Goal: Navigation & Orientation: Find specific page/section

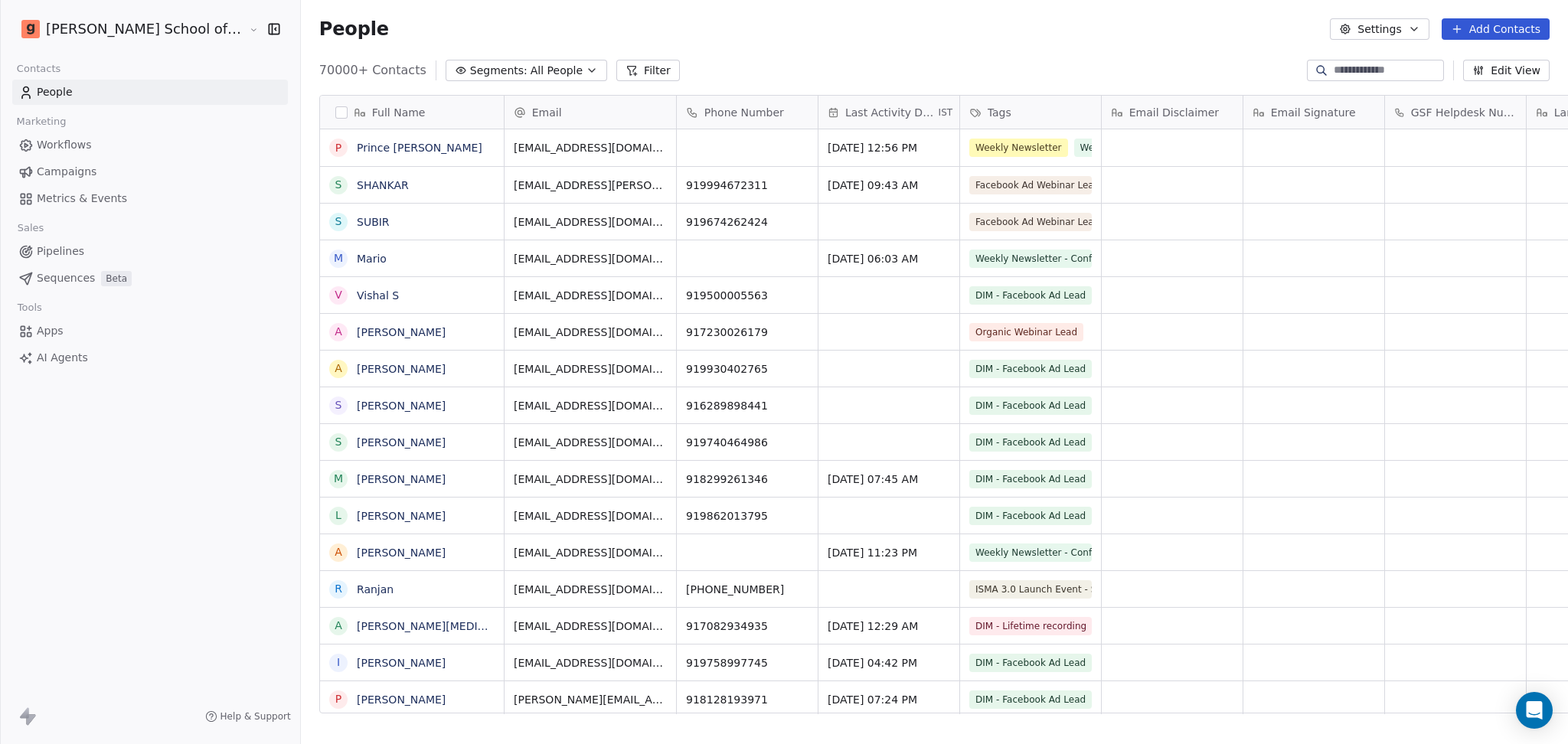
scroll to position [640, 1311]
click at [129, 171] on link "Campaigns" at bounding box center [149, 171] width 275 height 25
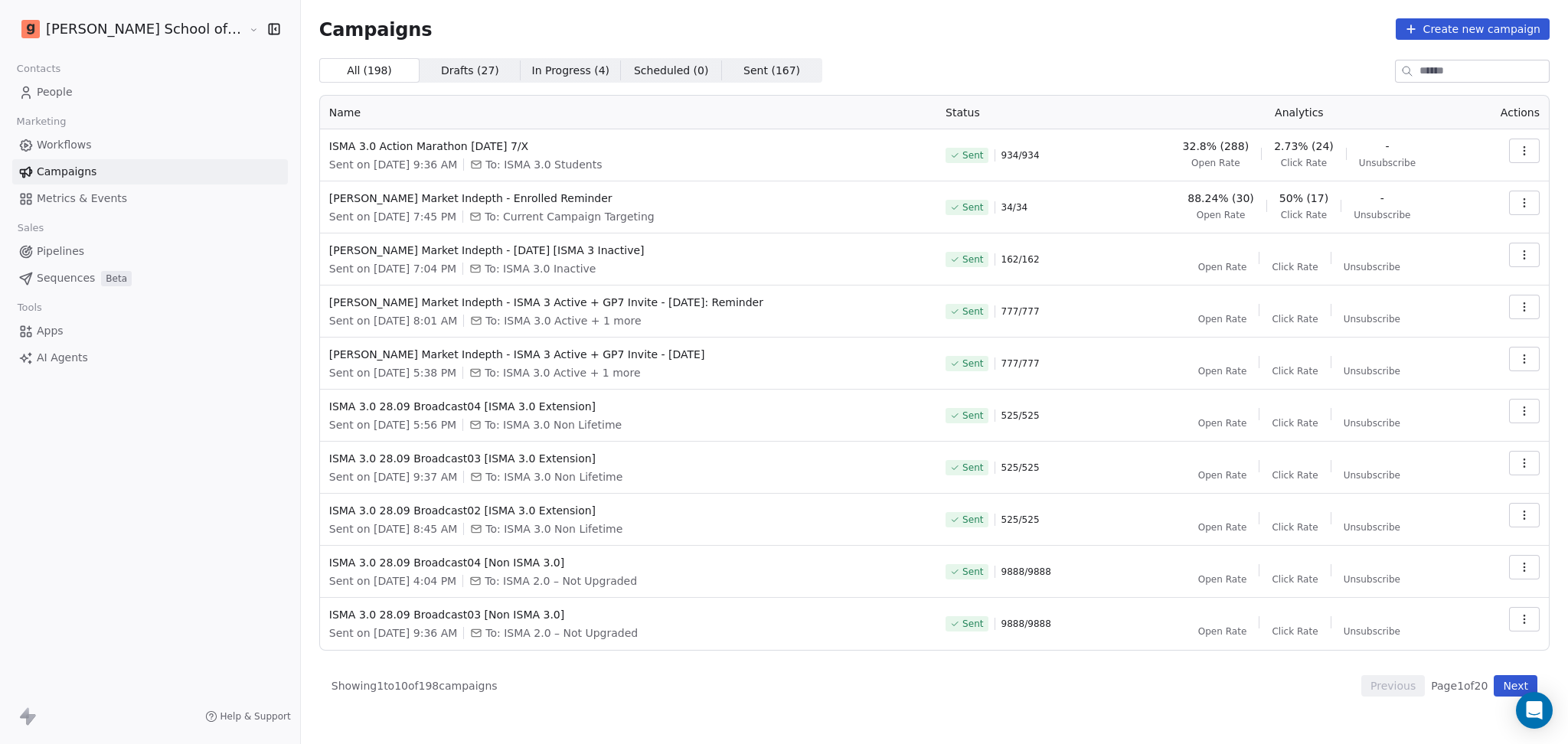
click at [1498, 688] on button "Next" at bounding box center [1515, 685] width 44 height 22
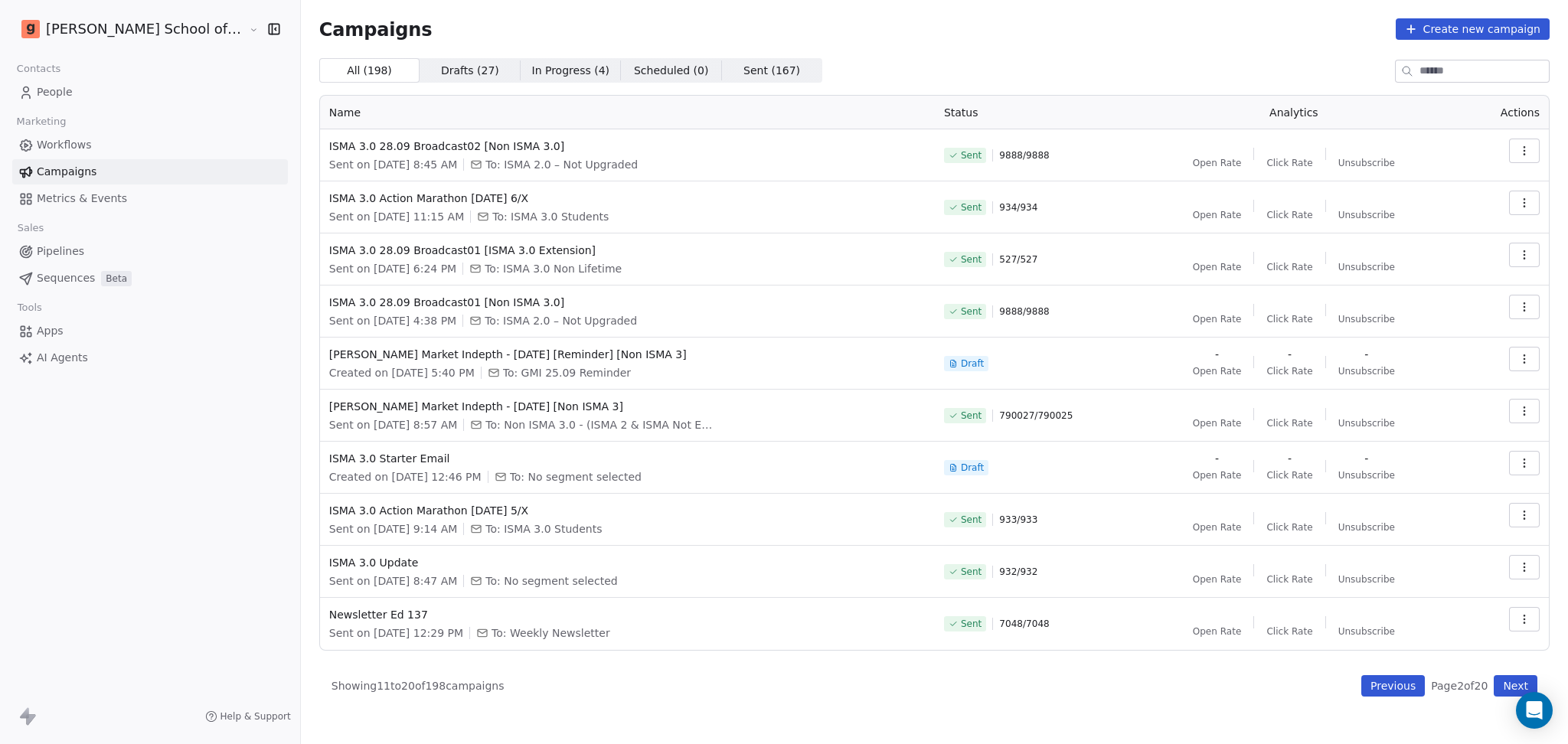
click at [1400, 689] on button "Previous" at bounding box center [1393, 685] width 64 height 22
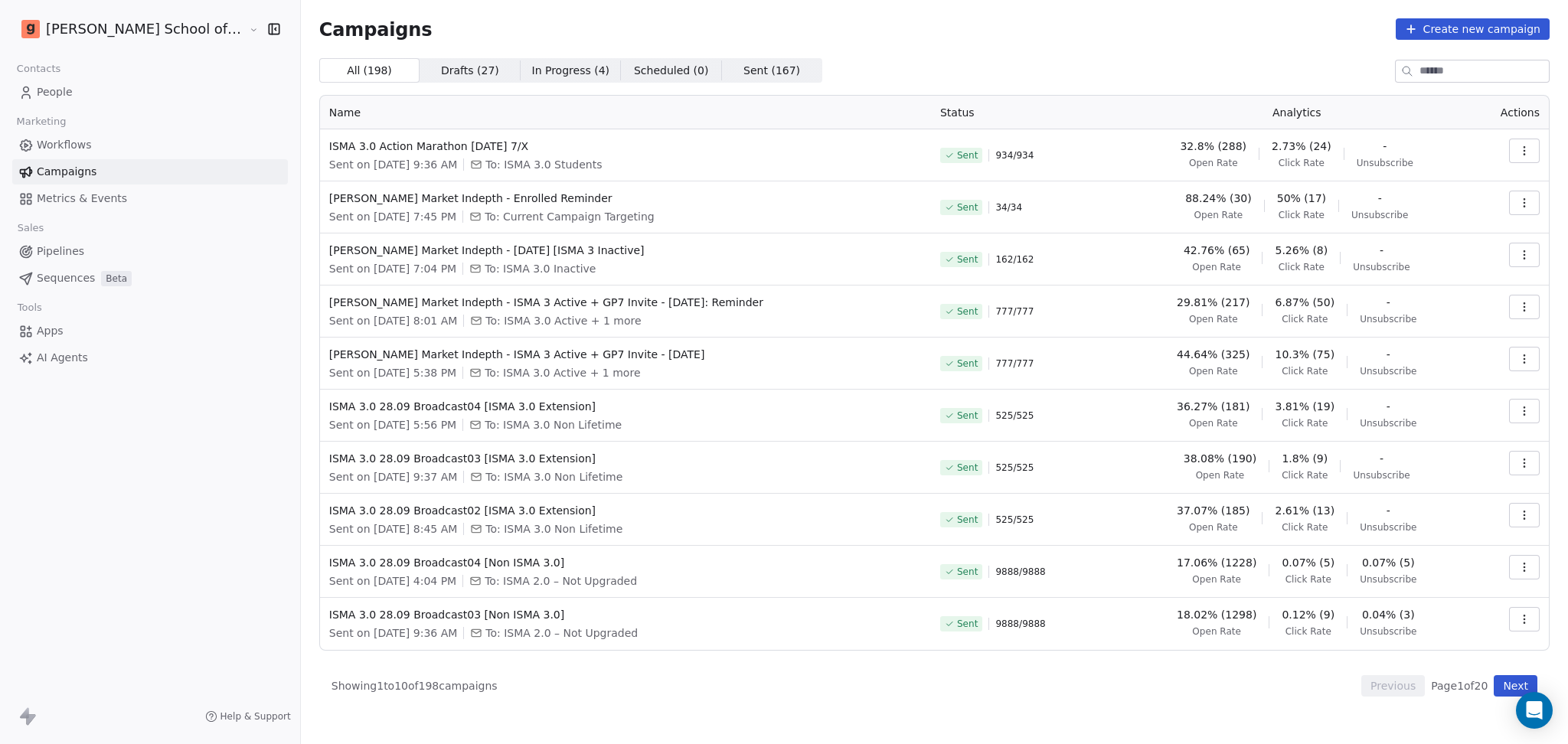
click at [64, 139] on span "Workflows" at bounding box center [65, 145] width 55 height 16
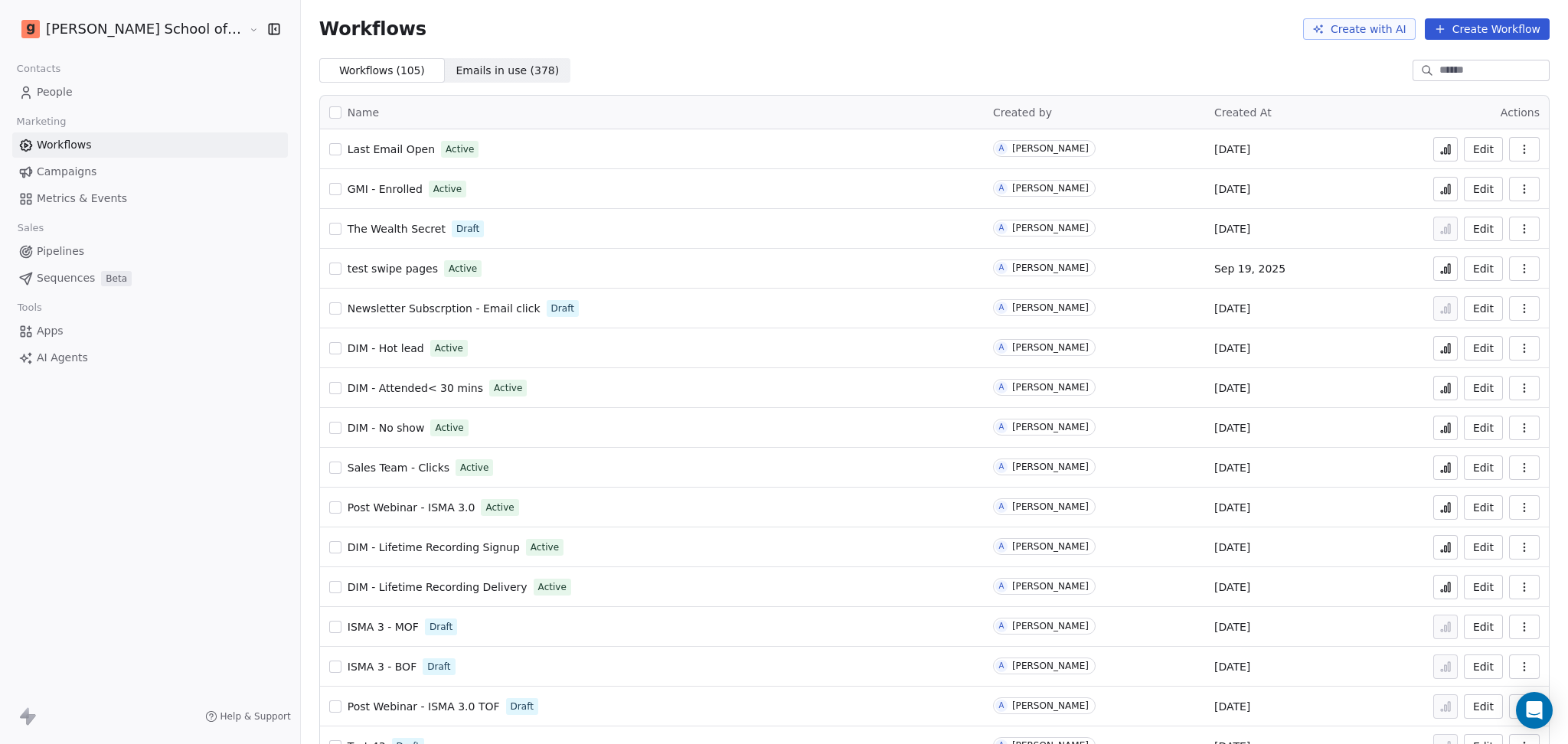
click at [343, 238] on div "The Wealth Secret Draft" at bounding box center [652, 229] width 645 height 22
click at [348, 230] on span "The Wealth Secret" at bounding box center [397, 229] width 98 height 12
